Goal: Check status: Check status

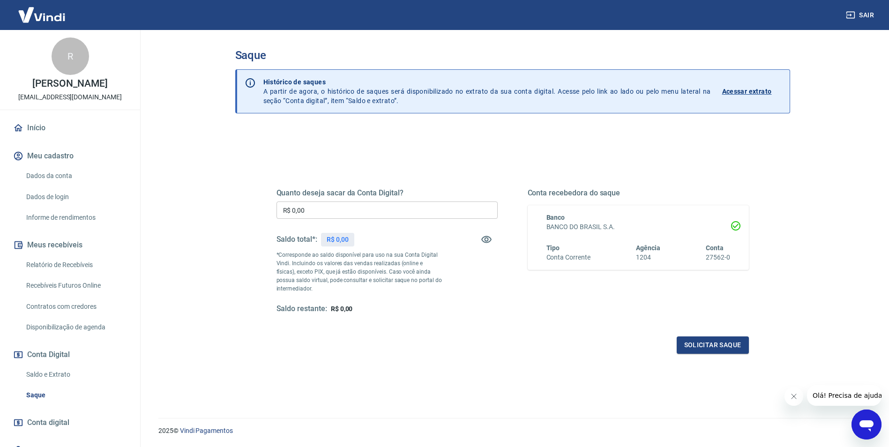
click at [62, 377] on link "Saldo e Extrato" at bounding box center [75, 374] width 106 height 19
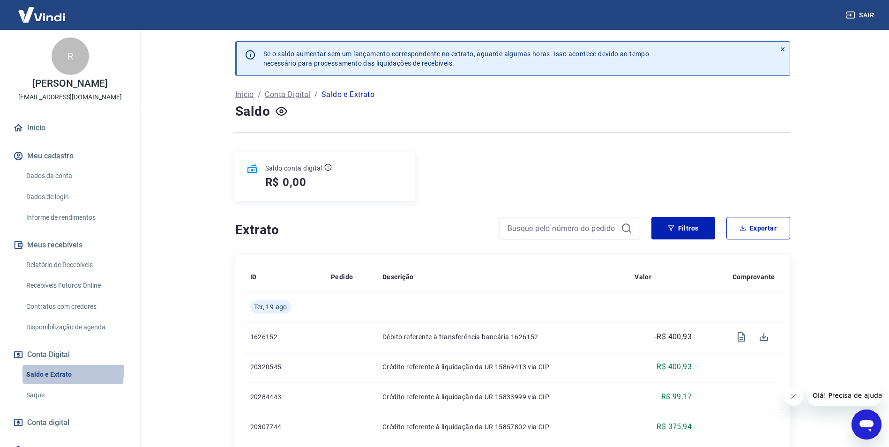
click at [57, 369] on link "Saldo e Extrato" at bounding box center [75, 374] width 106 height 19
